Goal: Task Accomplishment & Management: Manage account settings

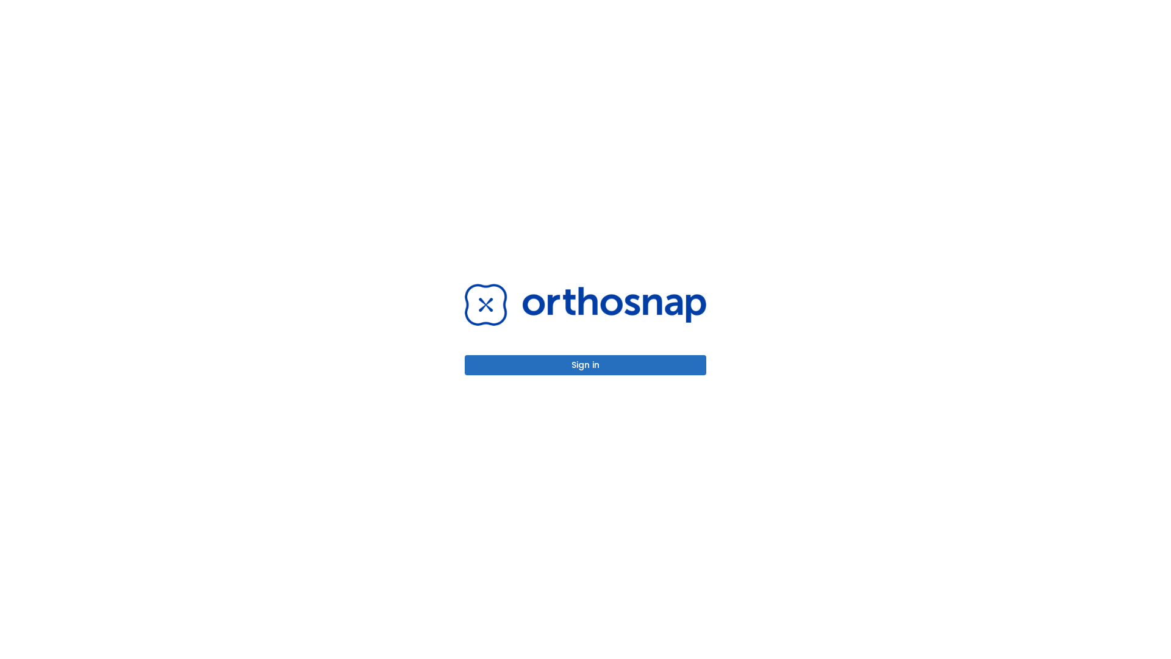
click at [585, 365] on button "Sign in" at bounding box center [586, 365] width 242 height 20
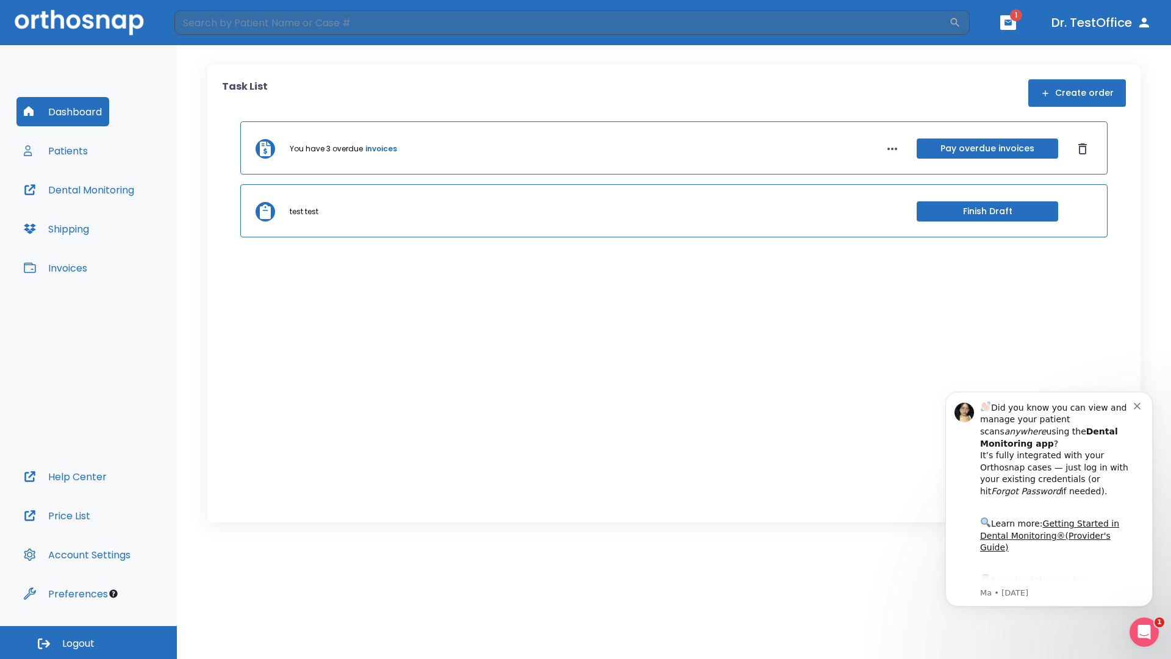
click at [88, 642] on span "Logout" at bounding box center [78, 643] width 32 height 13
